Goal: Task Accomplishment & Management: Complete application form

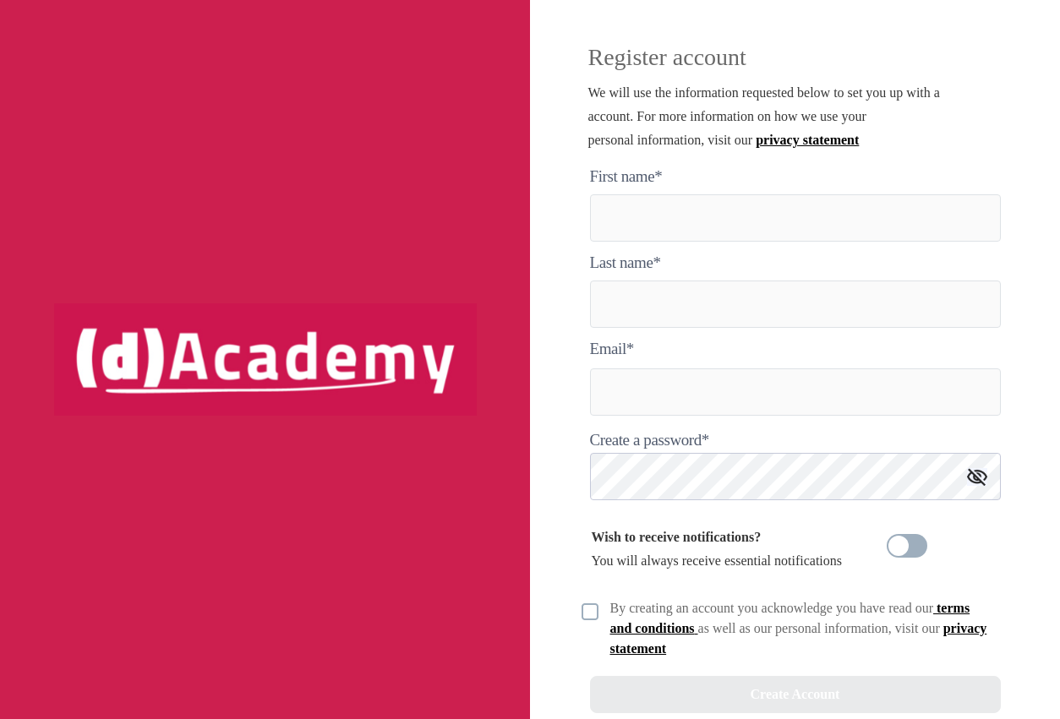
drag, startPoint x: 416, startPoint y: 493, endPoint x: 446, endPoint y: 527, distance: 46.1
click at [443, 525] on div at bounding box center [265, 359] width 530 height 719
click at [645, 226] on here "text" at bounding box center [795, 217] width 411 height 47
type here "*****"
type input "*******"
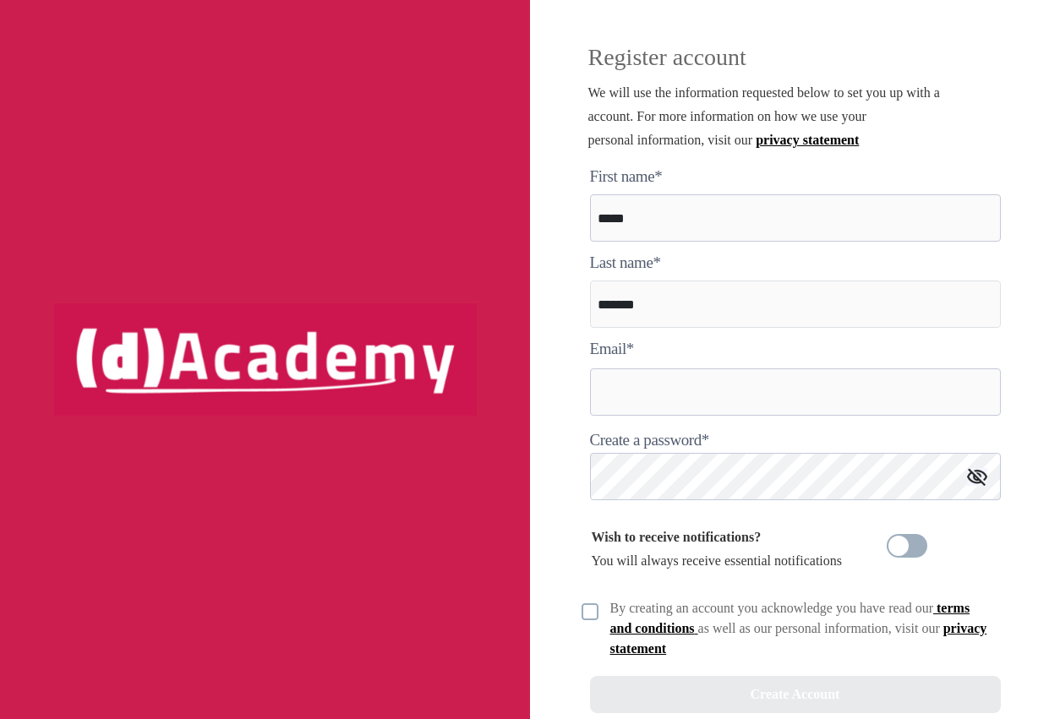
type input "**********"
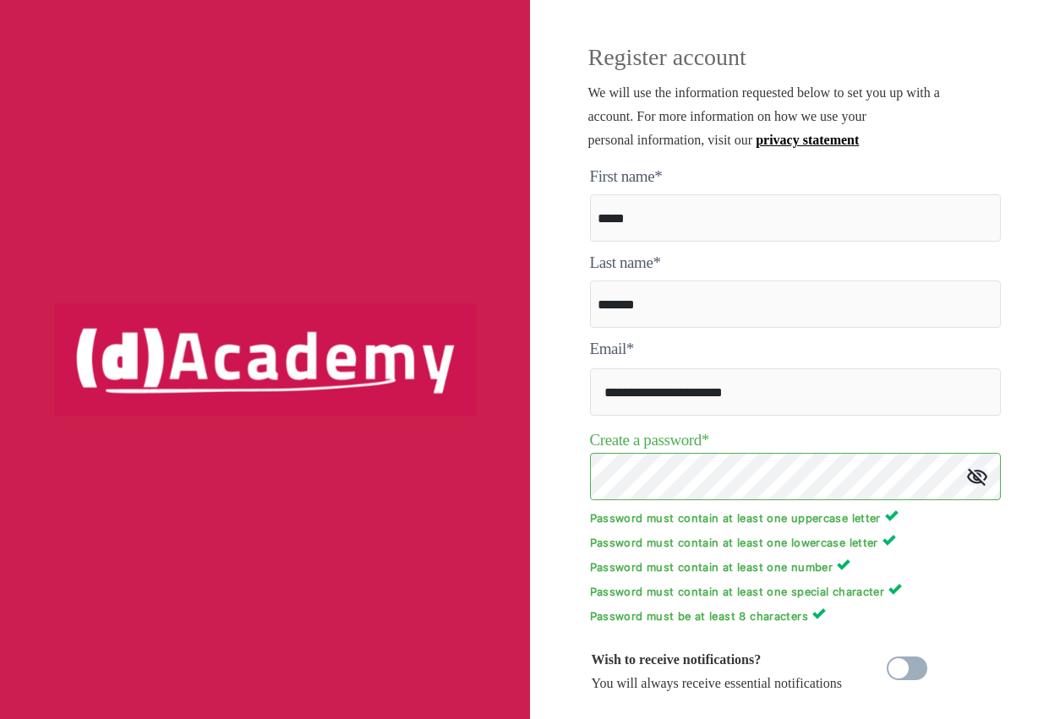
click at [977, 476] on img at bounding box center [977, 477] width 20 height 18
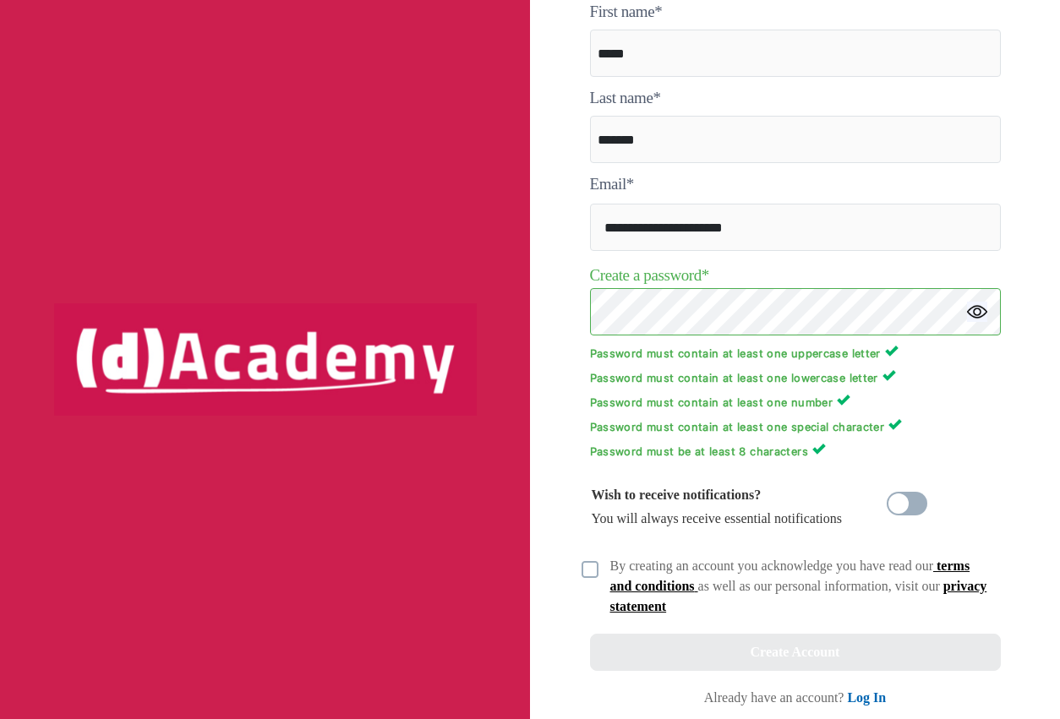
scroll to position [171, 0]
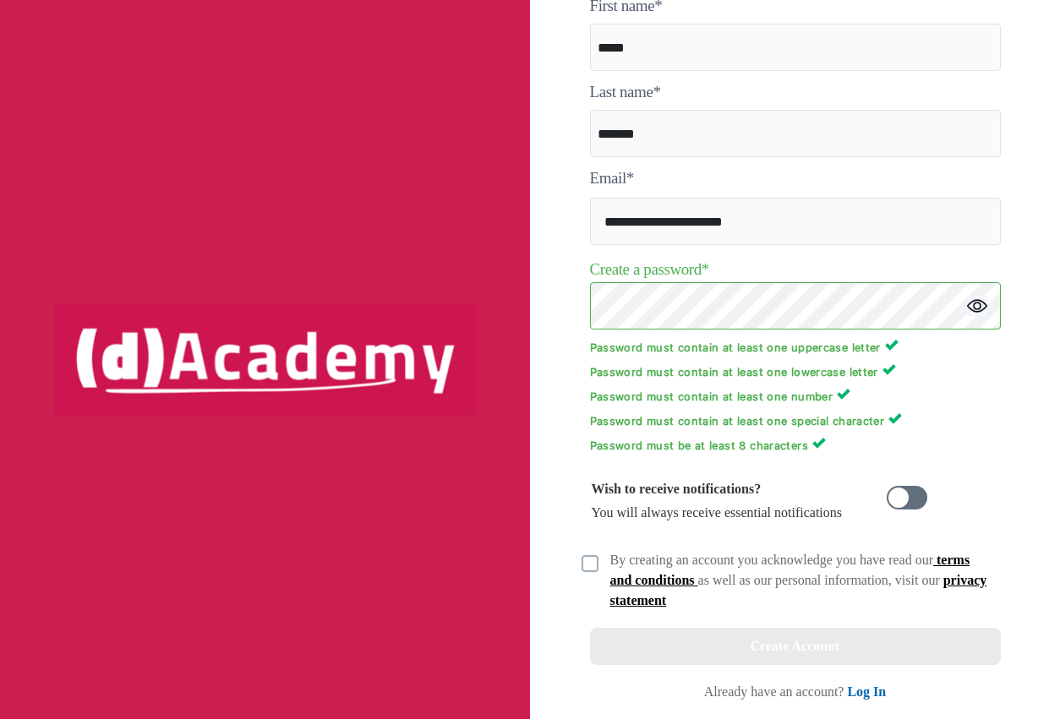
click at [891, 500] on span at bounding box center [906, 498] width 41 height 24
click at [585, 564] on img at bounding box center [589, 563] width 17 height 17
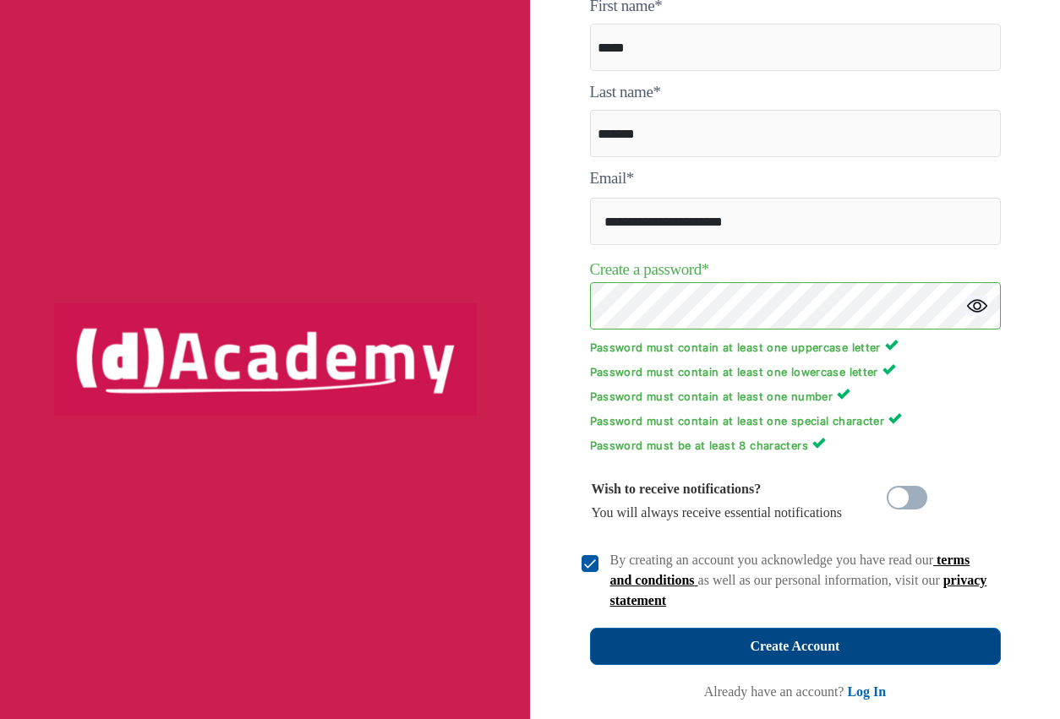
click at [736, 639] on button "Create Account" at bounding box center [795, 646] width 411 height 37
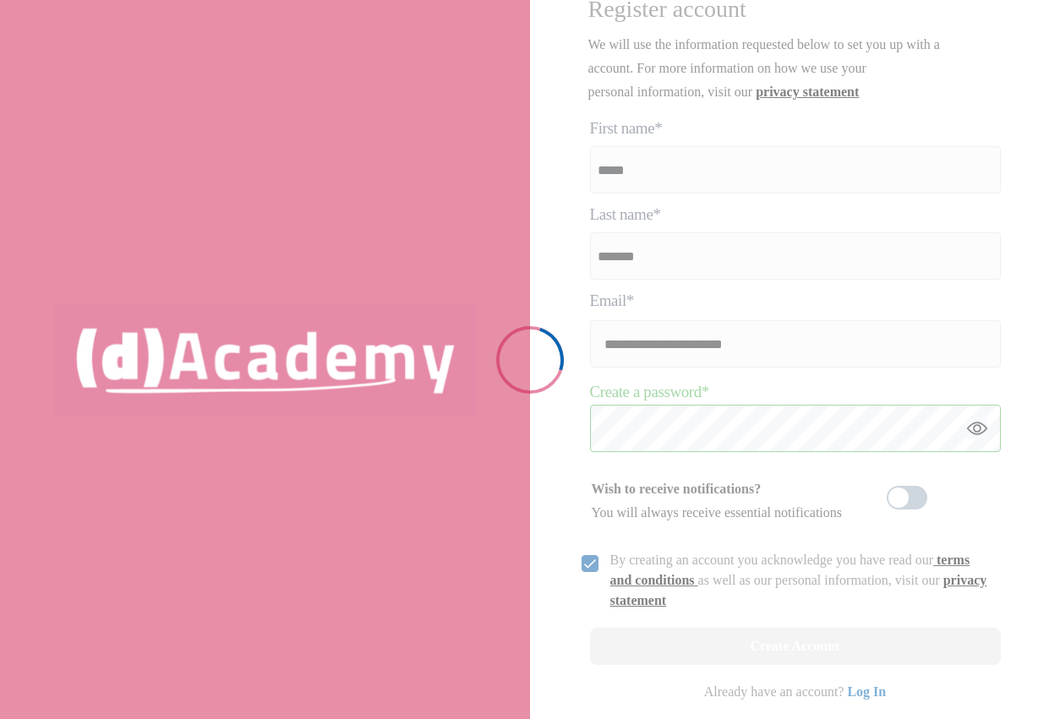
scroll to position [48, 0]
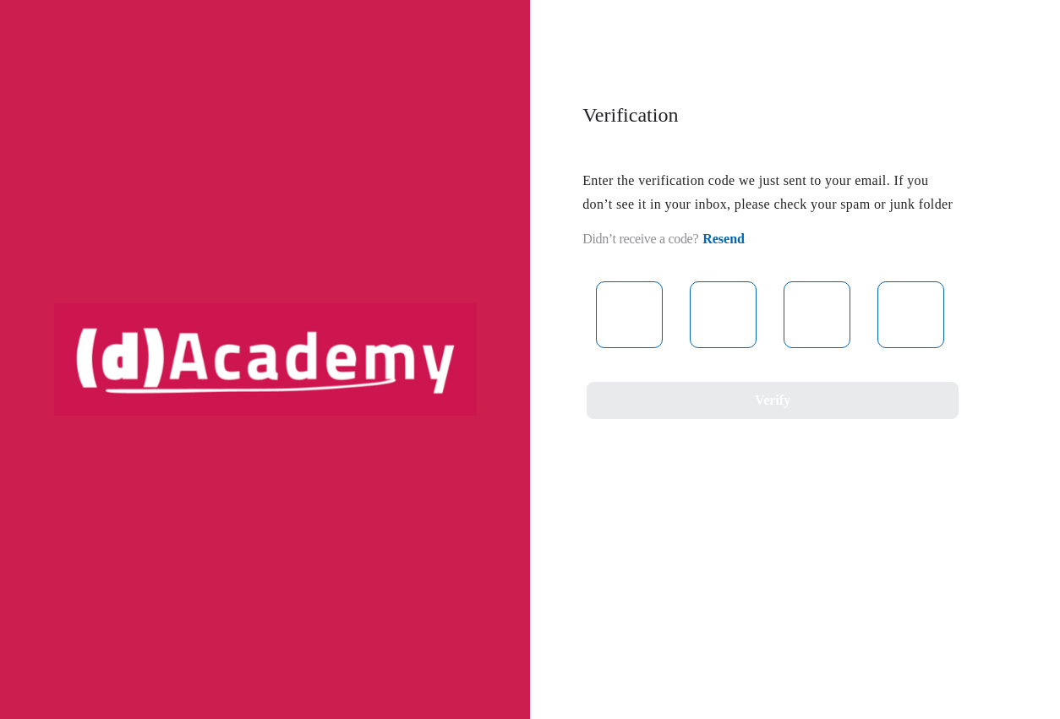
click at [641, 630] on div "Verification Enter the verification code we just sent to your email. If you don…" at bounding box center [530, 359] width 1060 height 719
click at [571, 599] on div "Verification Enter the verification code we just sent to your email. If you don…" at bounding box center [530, 359] width 1060 height 719
click at [641, 348] on input "text" at bounding box center [629, 314] width 67 height 67
type input "*"
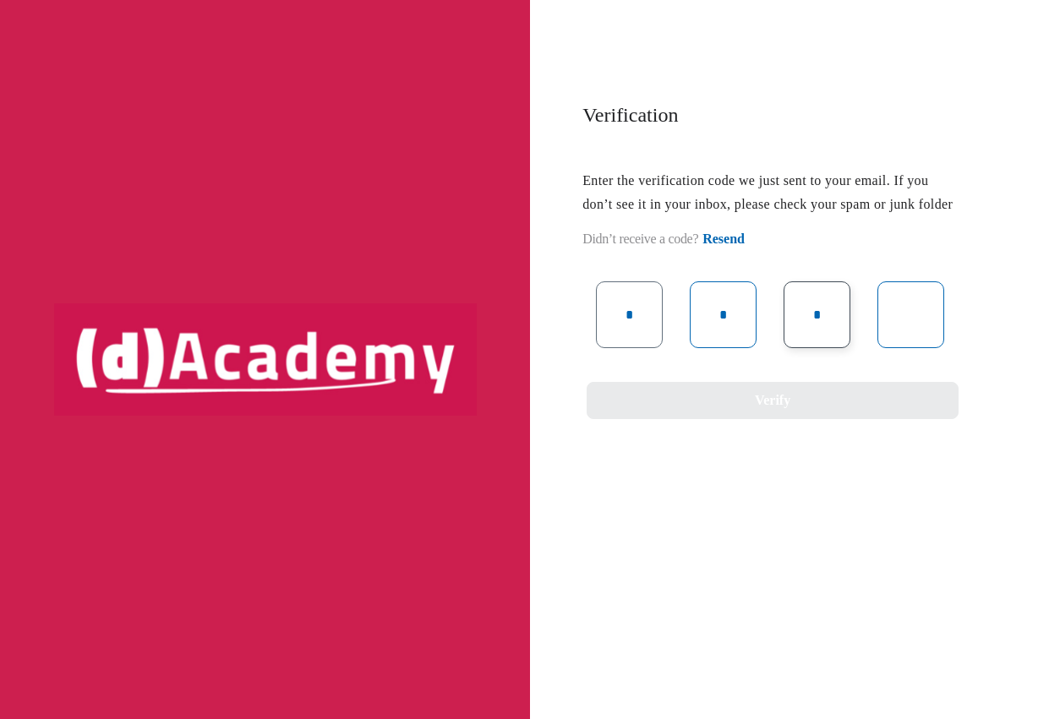
type input "*"
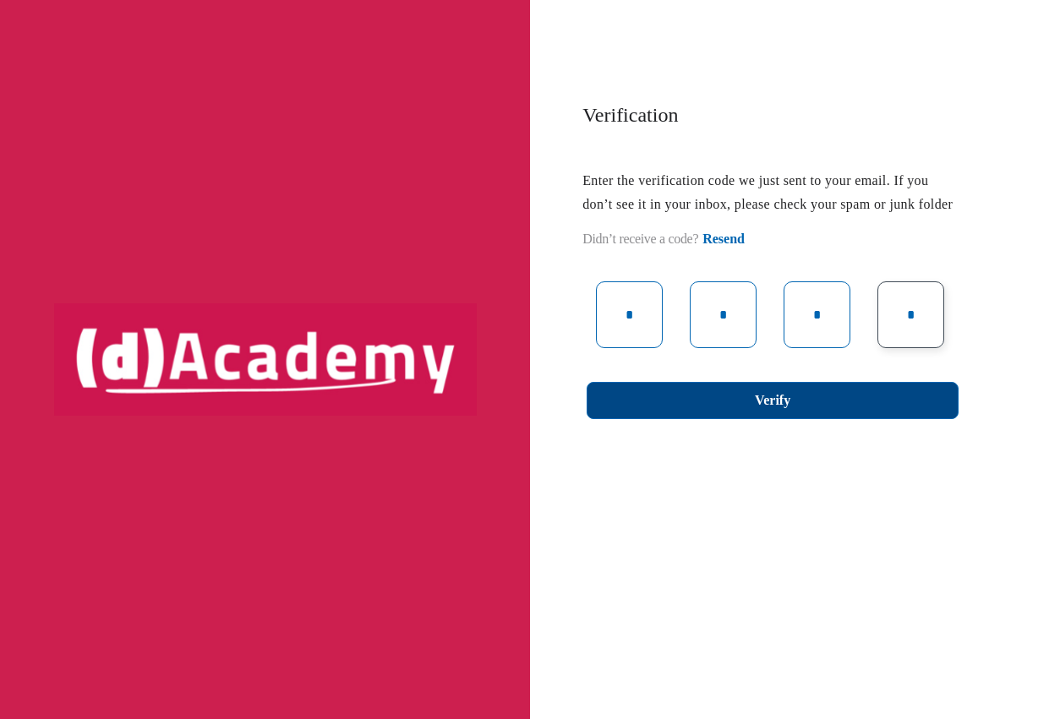
type input "*"
click at [724, 414] on button "Verify" at bounding box center [772, 400] width 372 height 37
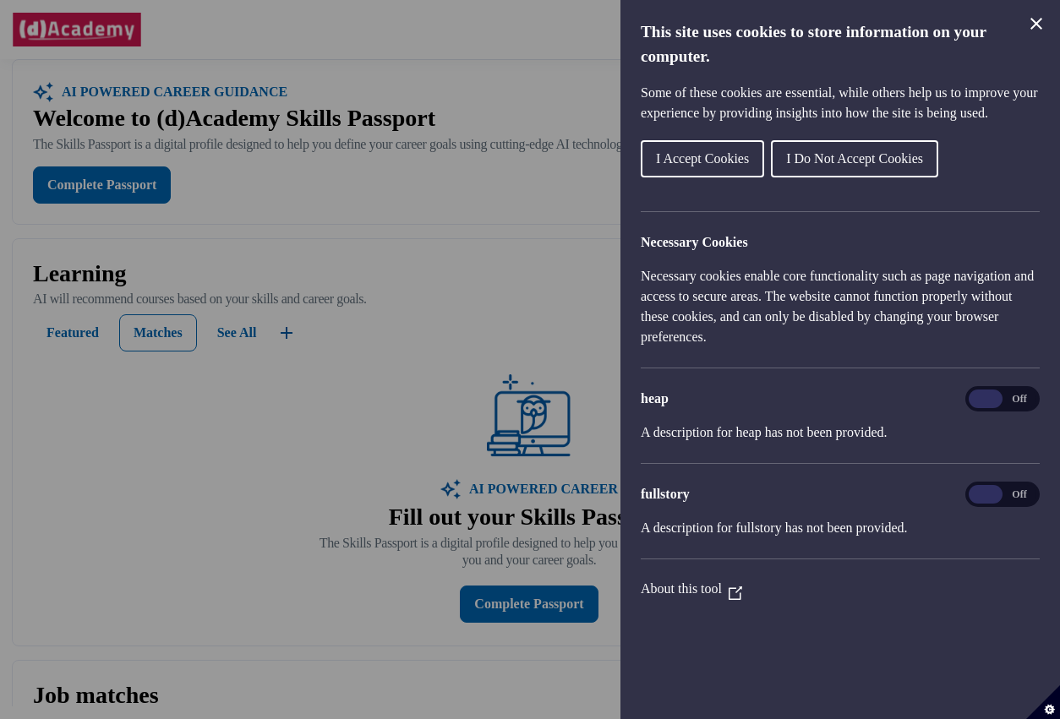
click at [1032, 19] on icon "Close Cookie Control" at bounding box center [1036, 24] width 12 height 12
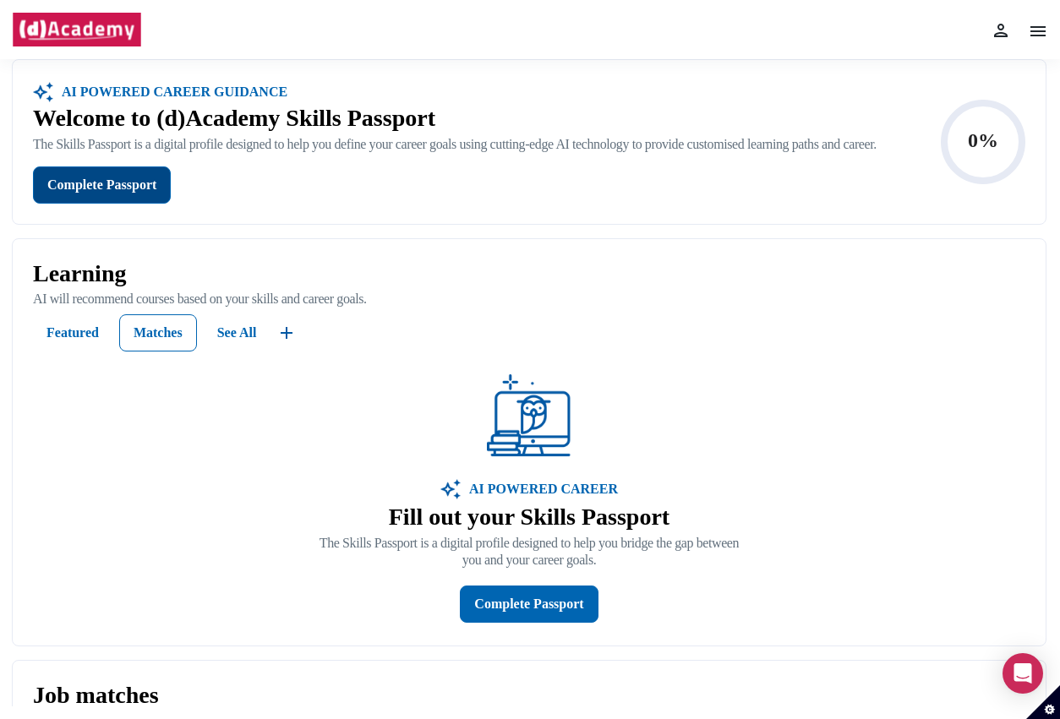
click at [116, 195] on div "Complete Passport" at bounding box center [101, 185] width 109 height 24
